Goal: Task Accomplishment & Management: Manage account settings

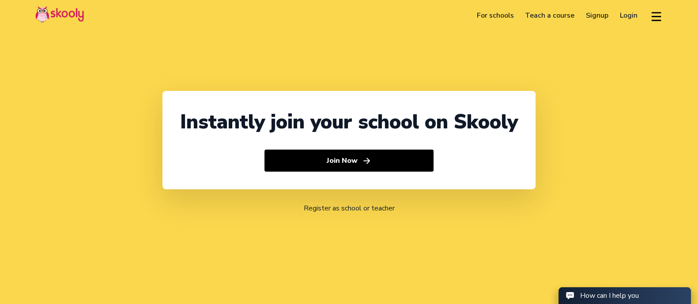
click at [631, 20] on link "Login" at bounding box center [628, 15] width 29 height 14
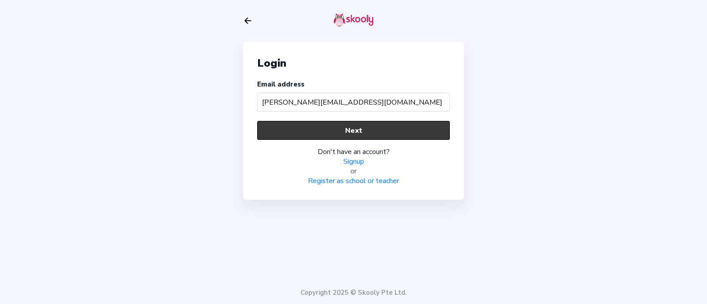
click at [297, 135] on button "Next" at bounding box center [353, 130] width 193 height 19
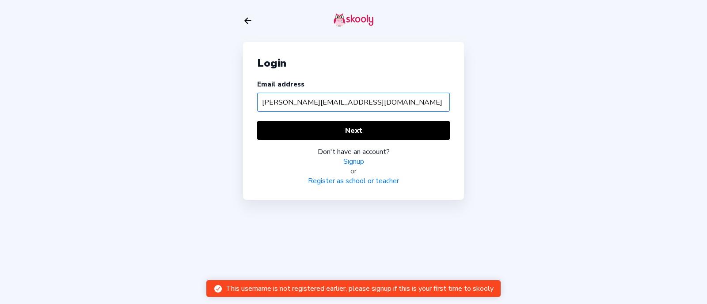
click at [369, 94] on input "[PERSON_NAME][EMAIL_ADDRESS][DOMAIN_NAME]" at bounding box center [353, 102] width 193 height 19
click at [412, 104] on input "[PERSON_NAME][EMAIL_ADDRESS][DOMAIN_NAME]" at bounding box center [353, 102] width 193 height 19
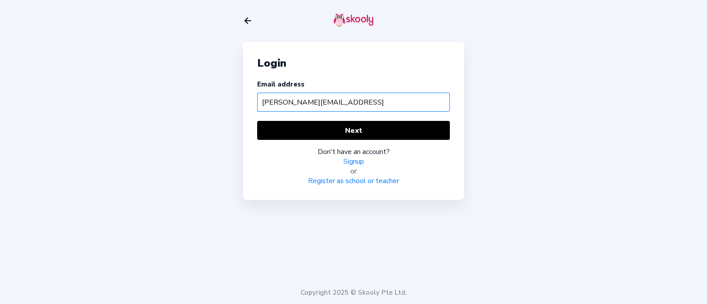
type input "[PERSON_NAME][EMAIL_ADDRESS]"
type input "[PERSON_NAME][EMAIL_ADDRESS][DOMAIN_NAME]"
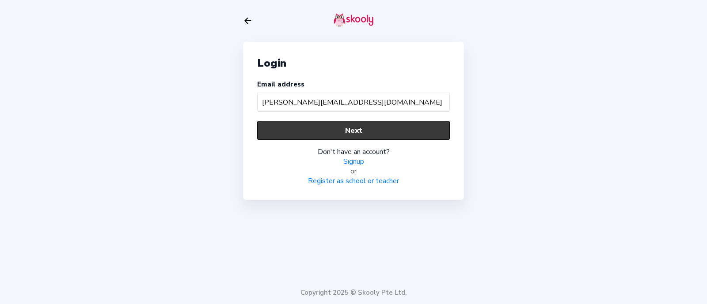
click at [389, 134] on button "Next" at bounding box center [353, 130] width 193 height 19
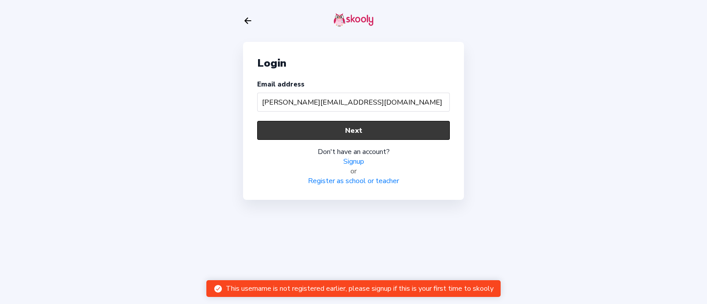
click at [389, 131] on button "Next" at bounding box center [353, 130] width 193 height 19
click at [396, 126] on button "Next" at bounding box center [353, 130] width 193 height 19
